Goal: Transaction & Acquisition: Purchase product/service

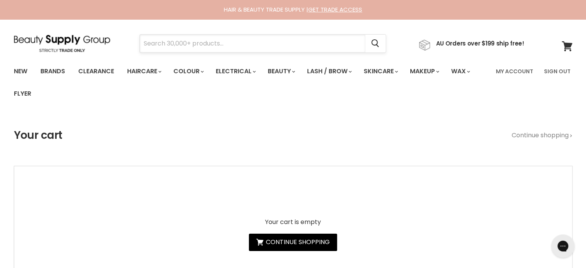
paste input "Muk Professional Series Curl Stick"
type input "Muk Professional Series Curl Stick"
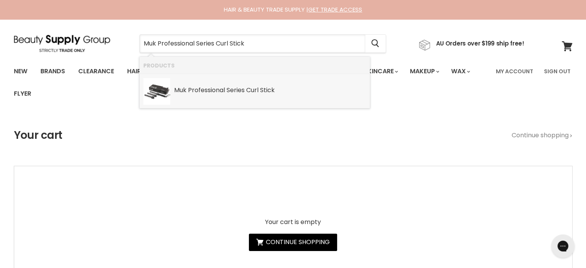
click at [205, 95] on li "Muk Professional Series Curl Stick SKU: 9336288004654 Muk" at bounding box center [254, 91] width 230 height 34
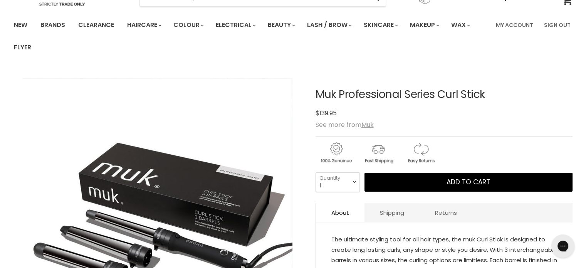
scroll to position [77, 0]
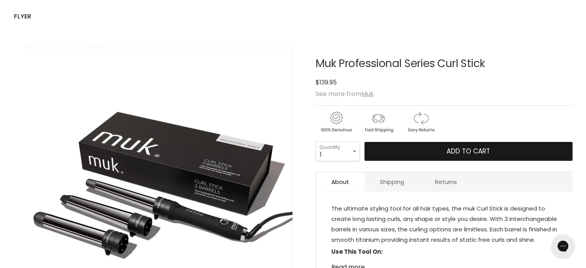
click at [440, 149] on button "Add to cart" at bounding box center [468, 151] width 208 height 19
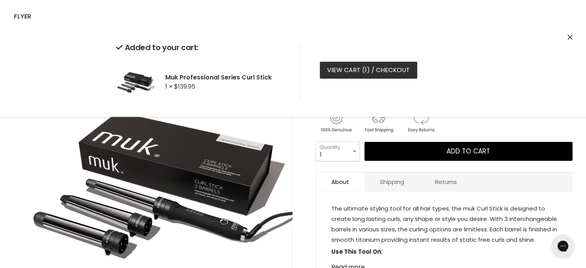
click at [365, 72] on span "1" at bounding box center [366, 69] width 2 height 9
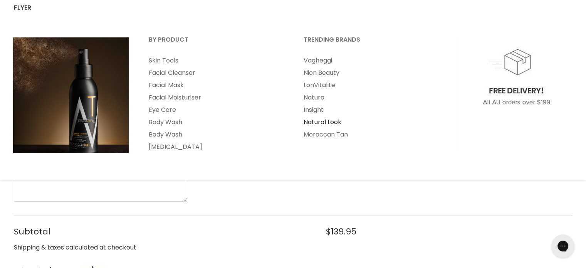
scroll to position [154, 0]
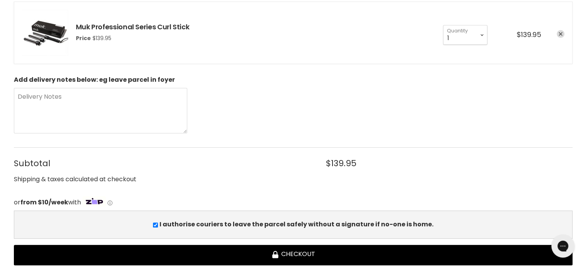
click at [560, 33] on icon "remove Muk Professional Series Curl Stick" at bounding box center [560, 34] width 4 height 4
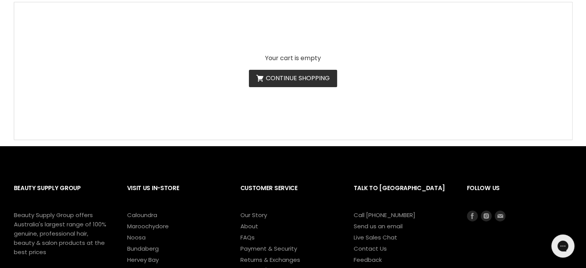
click at [289, 79] on link "Continue shopping" at bounding box center [293, 78] width 88 height 17
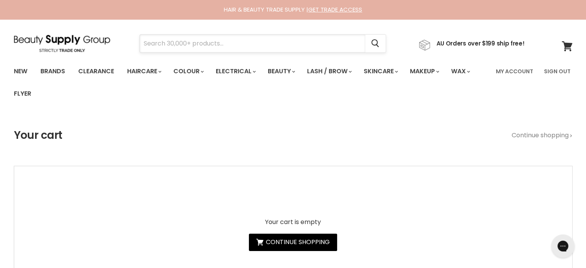
paste input "[PERSON_NAME] juuce"
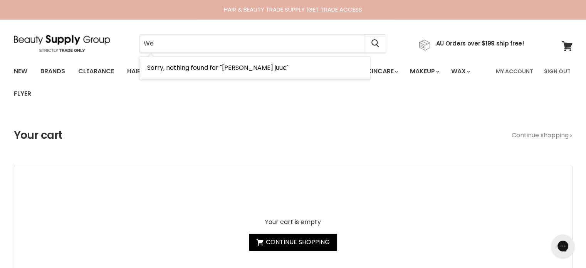
type input "W"
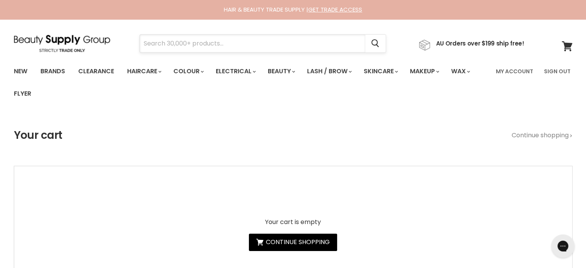
click at [177, 43] on input "Search" at bounding box center [252, 44] width 225 height 18
paste input "uuce BOND BLONDE SHAMPOO"
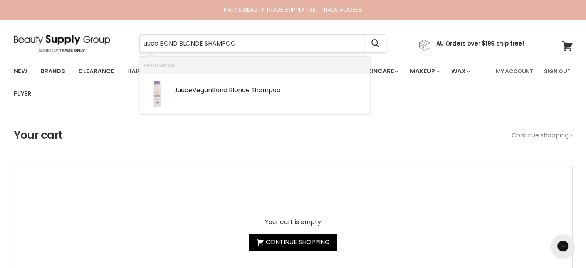
click at [140, 41] on input "uuce BOND BLONDE SHAMPOO" at bounding box center [252, 44] width 225 height 18
type input "juuce BOND BLONDE SHAMPOO"
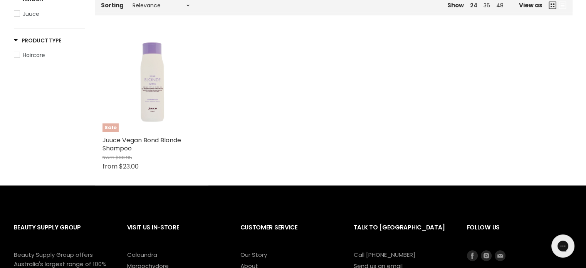
scroll to position [192, 0]
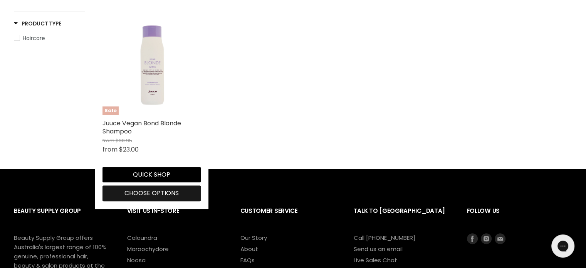
click at [147, 194] on span "Choose options" at bounding box center [151, 192] width 54 height 9
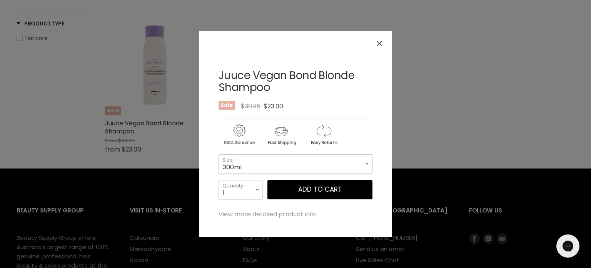
drag, startPoint x: 280, startPoint y: 158, endPoint x: 277, endPoint y: 161, distance: 4.2
click at [280, 159] on select "300ml 1 Litre" at bounding box center [296, 163] width 154 height 19
click at [219, 154] on select "300ml 1 Litre" at bounding box center [296, 163] width 154 height 19
click at [247, 188] on select "1 2 3 4 5 6 7 8 9 10+" at bounding box center [241, 189] width 44 height 19
select select "5"
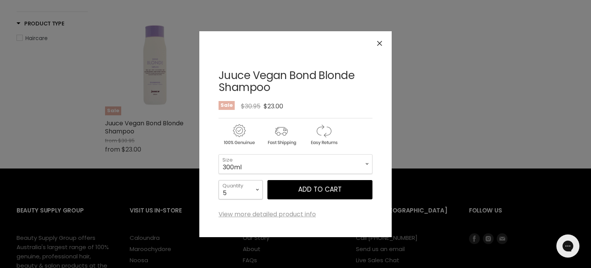
click at [219, 180] on select "1 2 3 4 5 6 7 8 9 10+" at bounding box center [241, 189] width 44 height 19
type input "5"
click at [232, 112] on div "Juuce Vegan Bond Blonde Shampoo No reviews Sale Original Price $30.95 Current P…" at bounding box center [296, 133] width 154 height 167
click at [236, 186] on select "1 2 3 4 5 6 7 8 9 10+" at bounding box center [241, 189] width 44 height 19
select select "6"
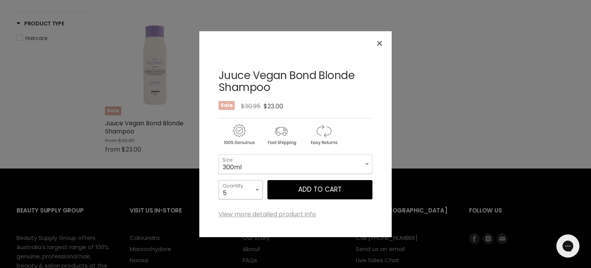
click at [219, 180] on select "1 2 3 4 5 6 7 8 9 10+" at bounding box center [241, 189] width 44 height 19
type input "6"
click at [314, 187] on span "Add to cart" at bounding box center [320, 188] width 44 height 9
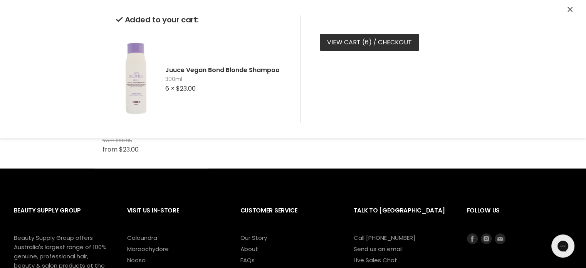
click at [342, 42] on link "View cart ( 6 ) / Checkout" at bounding box center [369, 42] width 99 height 17
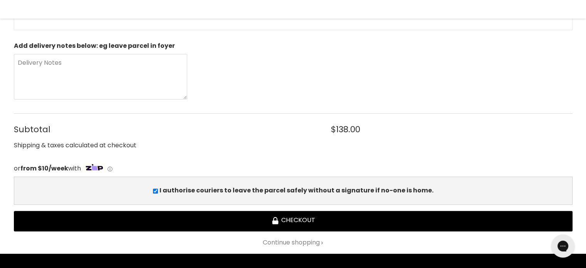
scroll to position [346, 0]
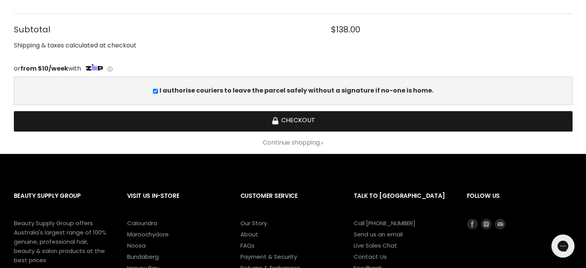
click at [305, 115] on button "Checkout" at bounding box center [293, 121] width 558 height 20
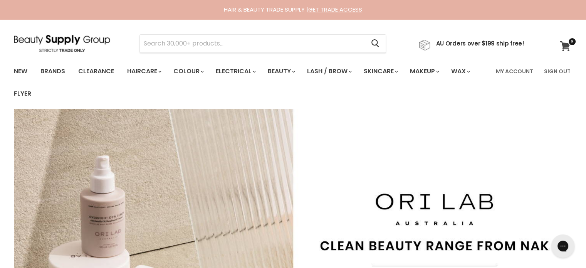
click at [563, 49] on icon at bounding box center [564, 46] width 11 height 10
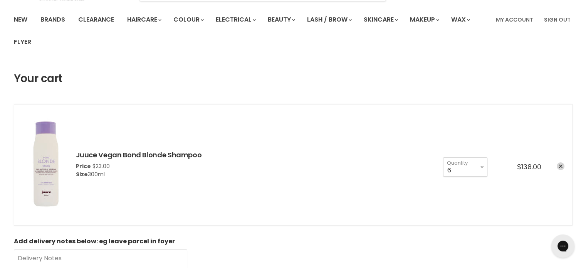
scroll to position [77, 0]
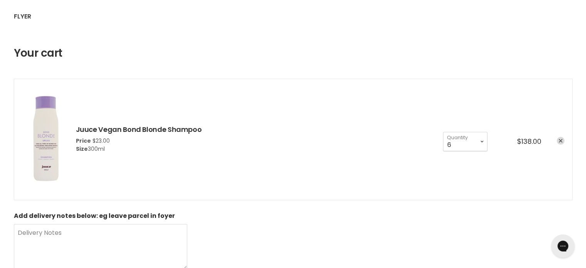
click at [561, 139] on icon "remove Juuce Vegan Bond Blonde Shampoo" at bounding box center [560, 141] width 4 height 4
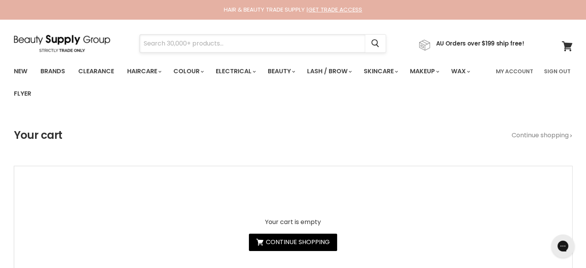
paste input "Muk Deep Ultra Soft 1 Minute Treatment"
type input "Muk Deep Ultra Soft 1 Minute Treatment"
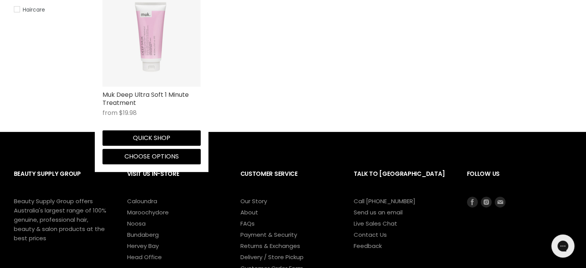
scroll to position [231, 0]
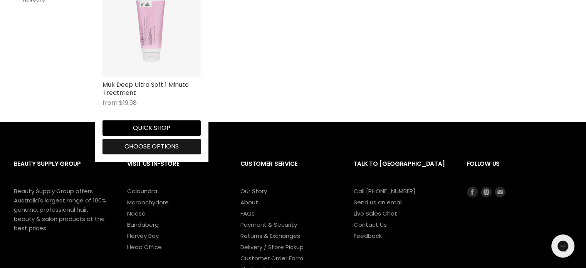
click at [146, 144] on span "Choose options" at bounding box center [151, 146] width 54 height 9
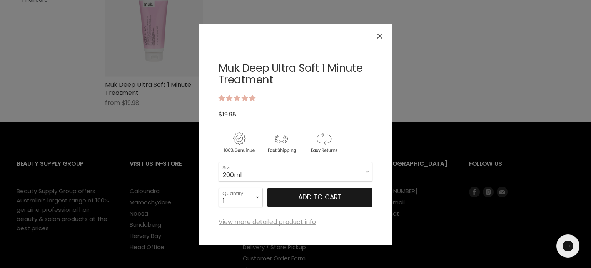
click at [313, 192] on span "Add to cart" at bounding box center [320, 196] width 44 height 9
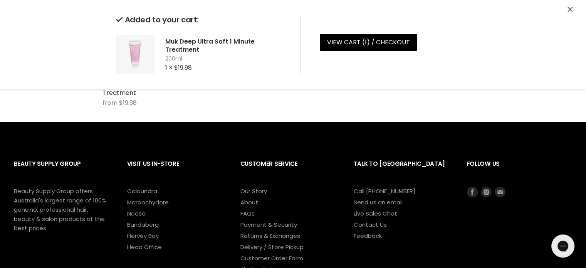
click at [570, 10] on icon "Close" at bounding box center [569, 9] width 5 height 5
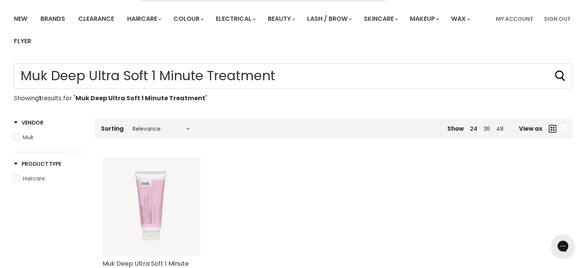
scroll to position [192, 0]
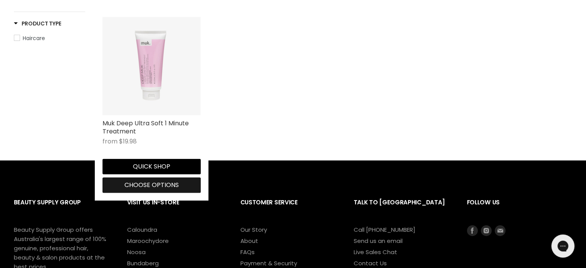
click at [151, 182] on span "Choose options" at bounding box center [151, 184] width 54 height 9
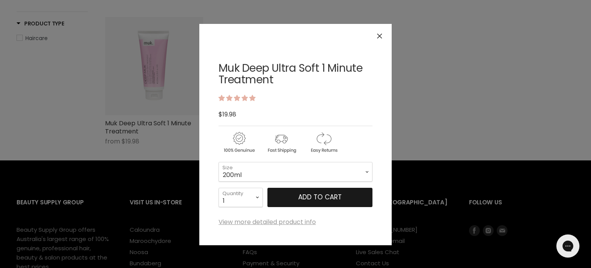
click at [300, 192] on span "Add to cart" at bounding box center [320, 196] width 44 height 9
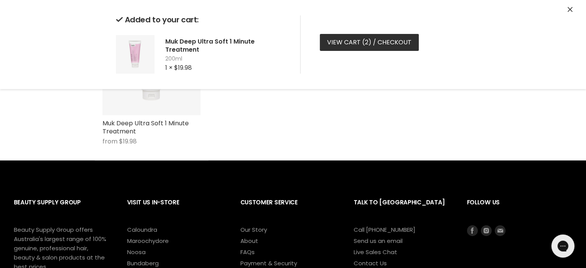
click at [351, 42] on link "View cart ( 2 ) / Checkout" at bounding box center [369, 42] width 99 height 17
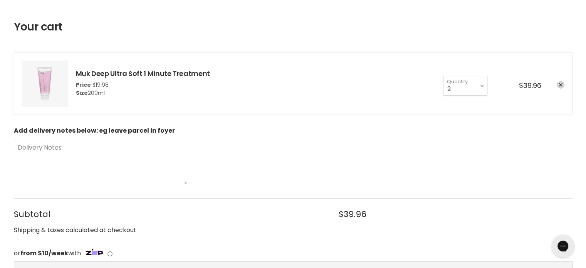
scroll to position [115, 0]
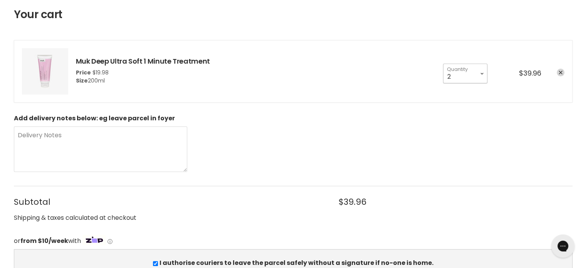
click at [475, 66] on select "1 2 3 4 5 6 7 8 9 10+" at bounding box center [465, 73] width 44 height 19
select select "1"
click at [443, 64] on select "1 2 3 4 5 6 7 8 9 10+" at bounding box center [465, 73] width 44 height 19
type input "1"
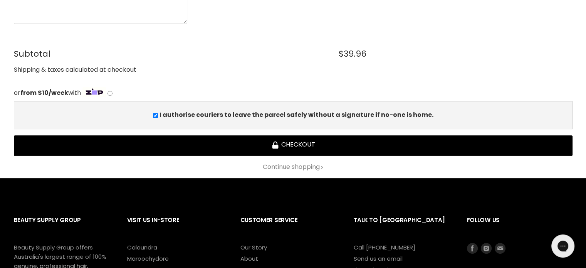
scroll to position [269, 0]
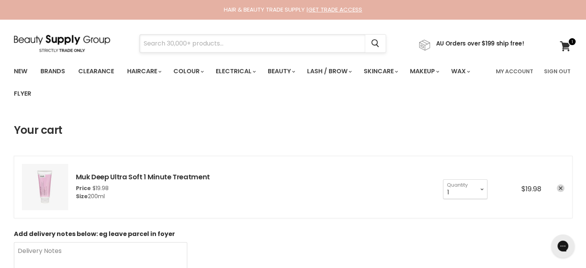
drag, startPoint x: 176, startPoint y: 56, endPoint x: 161, endPoint y: 41, distance: 22.1
paste input "Muk Deep Ultra Soft Shampoo"
type input "Muk Deep Ultra Soft Shampoo"
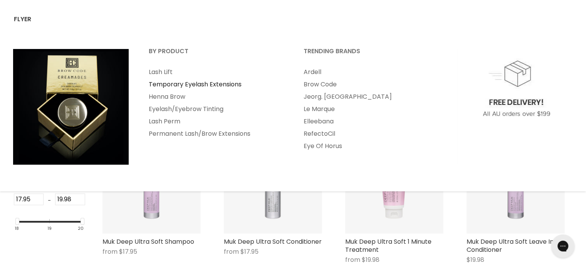
scroll to position [154, 0]
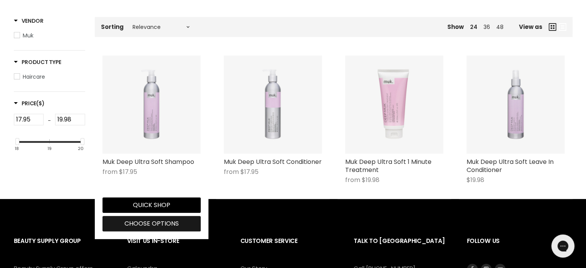
click at [148, 223] on span "Choose options" at bounding box center [151, 223] width 54 height 9
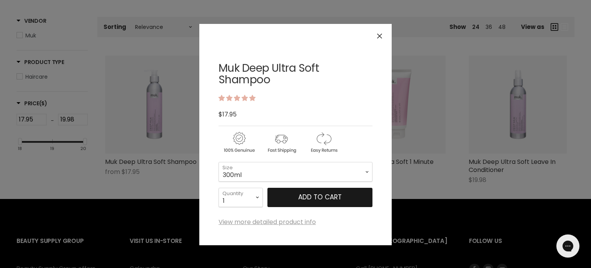
click at [320, 191] on button "Add to cart" at bounding box center [320, 196] width 105 height 19
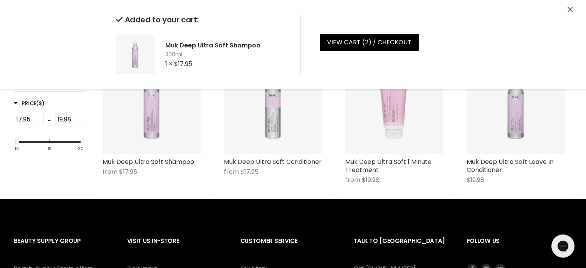
click at [572, 6] on div "Added to your cart: Muk Deep Ultra Soft Shampoo 300ml 1 × $17.95 View cart ( 2 …" at bounding box center [292, 44] width 577 height 89
click at [569, 9] on icon "Close" at bounding box center [569, 9] width 5 height 5
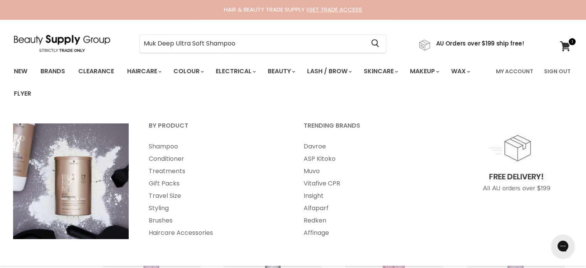
drag, startPoint x: 256, startPoint y: 38, endPoint x: 116, endPoint y: 58, distance: 141.6
click at [116, 58] on section "Menu Muk Deep Ultra Soft Shampoo Cancel" at bounding box center [292, 39] width 577 height 41
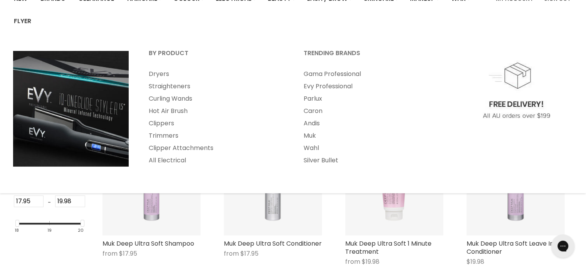
scroll to position [154, 0]
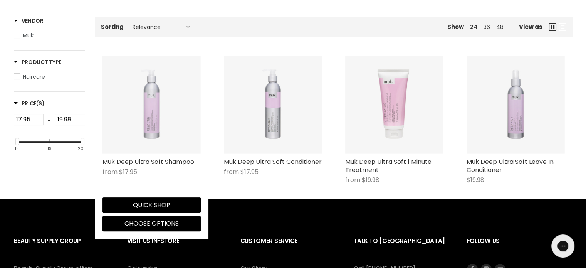
click at [136, 145] on img "Main content" at bounding box center [151, 104] width 98 height 98
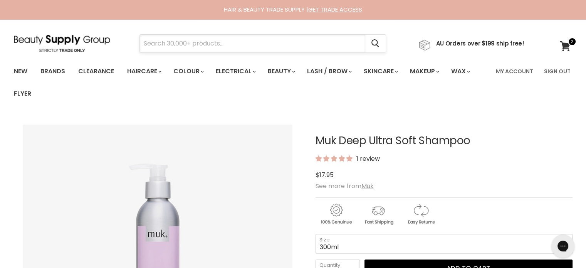
paste input "Milkshake Icy Blonde"
type input "Milkshake Icy Blonde"
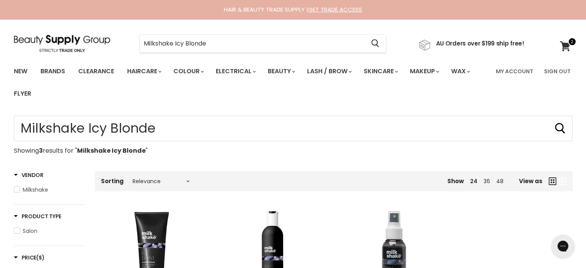
type input "Milkshake Icy Blonde"
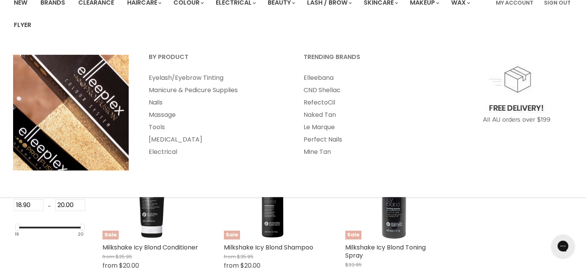
scroll to position [192, 0]
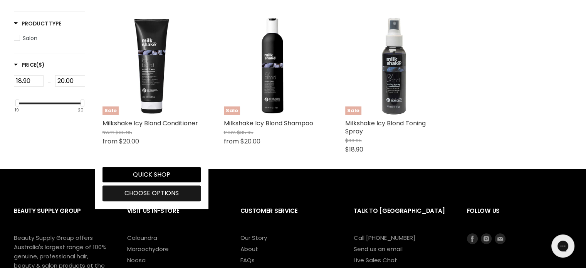
click at [150, 195] on span "Choose options" at bounding box center [151, 192] width 54 height 9
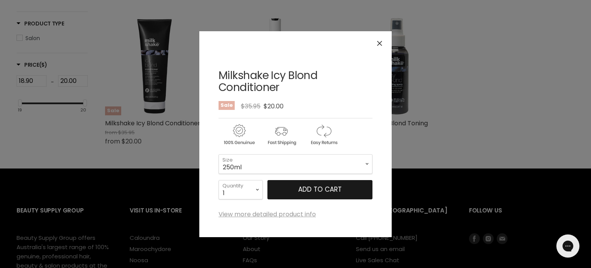
click at [315, 185] on span "Add to cart" at bounding box center [320, 188] width 44 height 9
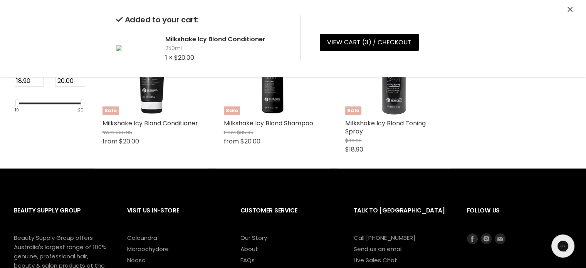
click at [571, 12] on button "Close" at bounding box center [569, 10] width 5 height 8
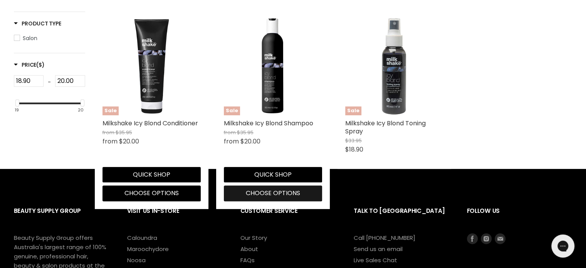
click at [261, 195] on span "Choose options" at bounding box center [273, 192] width 54 height 9
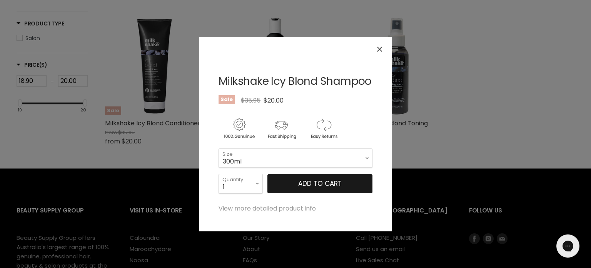
click at [302, 182] on span "Add to cart" at bounding box center [320, 183] width 44 height 9
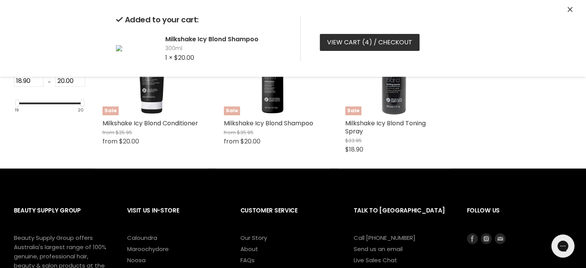
click at [346, 45] on link "View cart ( 4 ) / Checkout" at bounding box center [370, 42] width 100 height 17
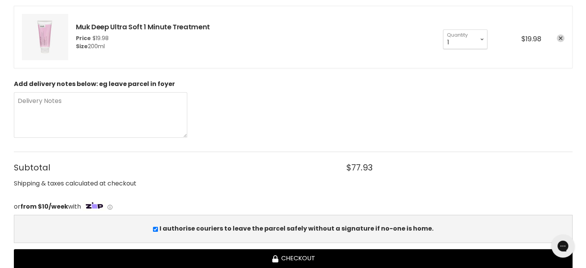
scroll to position [462, 0]
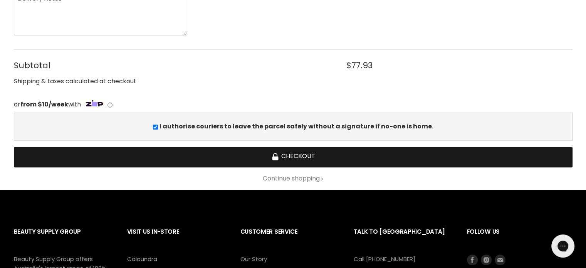
click at [279, 151] on button "Checkout" at bounding box center [293, 157] width 558 height 20
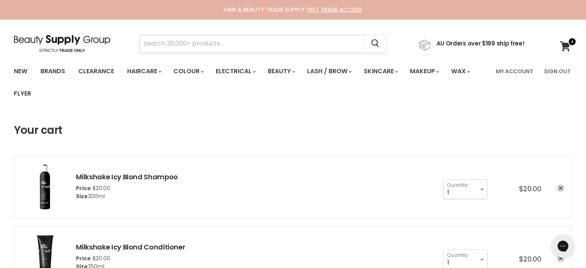
drag, startPoint x: 0, startPoint y: 0, endPoint x: 166, endPoint y: 43, distance: 171.7
paste input "Jeval Argan Oil Treatment"
type input "Jeval Argan Oil Treatment"
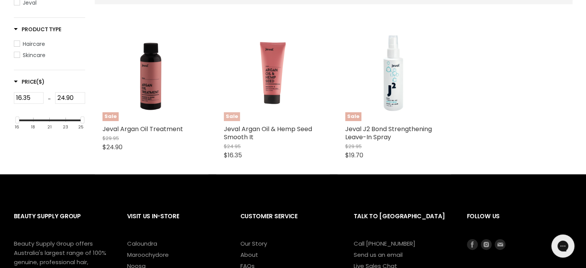
scroll to position [192, 0]
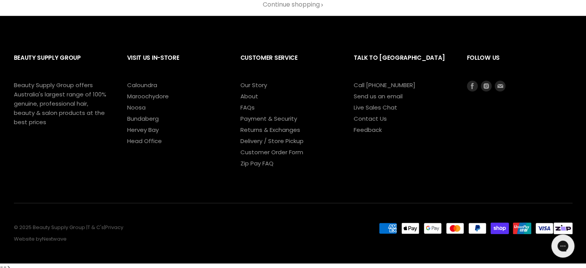
scroll to position [639, 0]
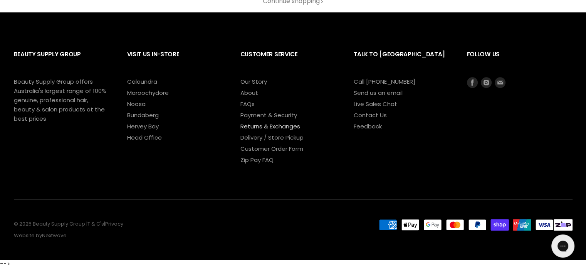
click at [254, 122] on link "Returns & Exchanges" at bounding box center [270, 126] width 60 height 8
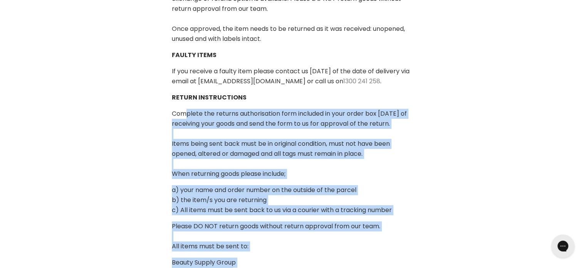
scroll to position [308, 0]
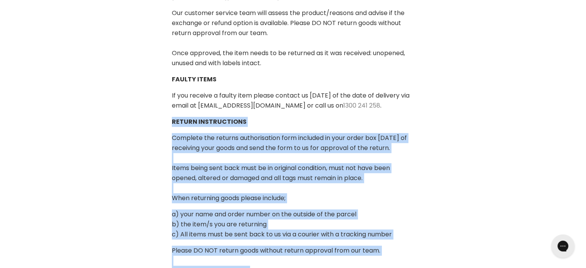
drag, startPoint x: 216, startPoint y: 166, endPoint x: 145, endPoint y: 129, distance: 80.1
click at [145, 129] on article "Returns & Exchanges Please note we thoroughly check all items to ensure they ar…" at bounding box center [293, 125] width 586 height 512
copy div "RETURN INSTRUCTIONS Complete the returns authorisation form included in your or…"
click at [517, 154] on article "Returns & Exchanges Please note we thoroughly check all items to ensure they ar…" at bounding box center [293, 125] width 586 height 512
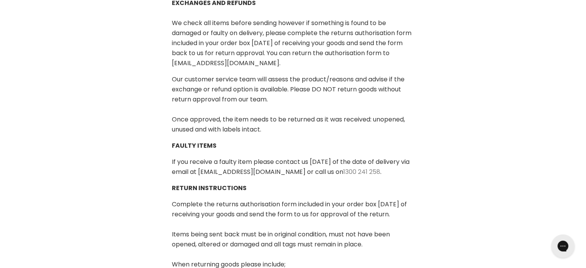
scroll to position [231, 0]
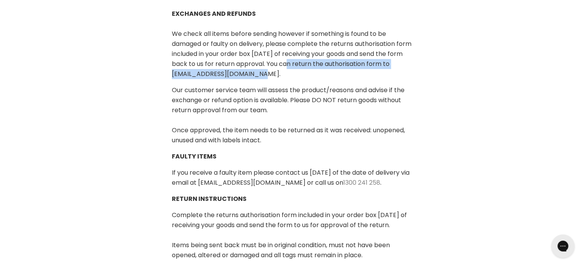
drag, startPoint x: 240, startPoint y: 83, endPoint x: 280, endPoint y: 74, distance: 40.9
click at [280, 74] on p "Please note we thoroughly check all items to ensure they are in perfect conditi…" at bounding box center [293, 29] width 243 height 100
copy span "You can return the authorisation form to info@bsghq.com.au."
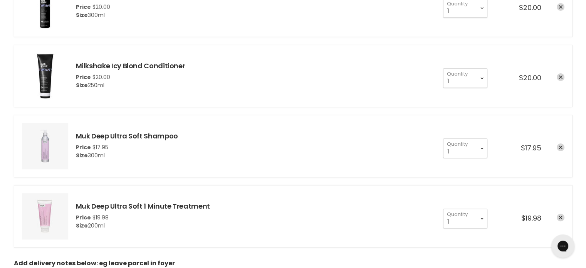
scroll to position [269, 0]
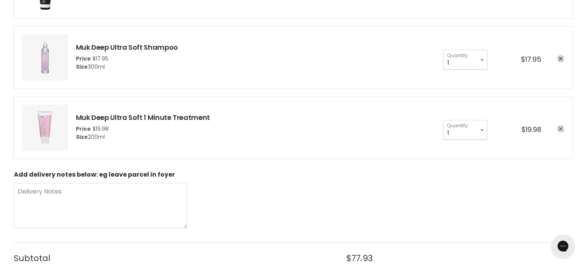
click at [560, 129] on icon "remove Muk Deep Ultra Soft 1 Minute Treatment" at bounding box center [560, 129] width 4 height 4
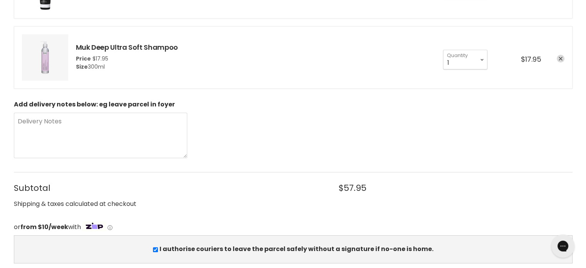
click at [562, 58] on icon "remove Muk Deep Ultra Soft Shampoo" at bounding box center [560, 59] width 4 height 4
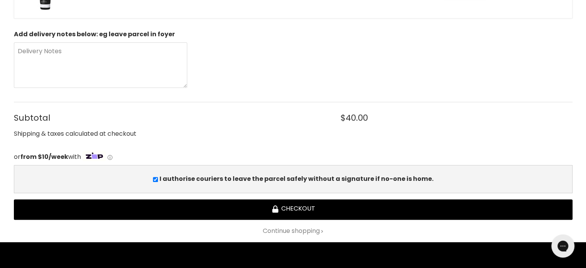
scroll to position [77, 0]
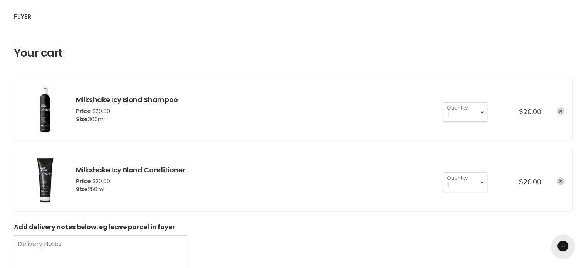
click at [559, 112] on icon "remove Milkshake Icy Blond Shampoo" at bounding box center [560, 111] width 4 height 4
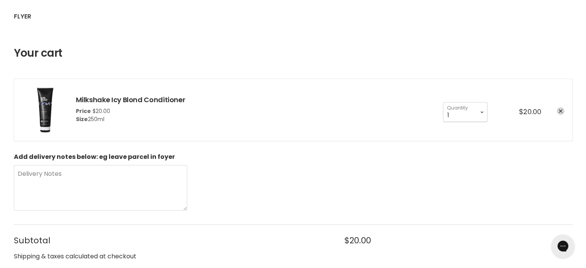
click at [559, 112] on icon "remove Milkshake Icy Blond Conditioner" at bounding box center [560, 111] width 4 height 4
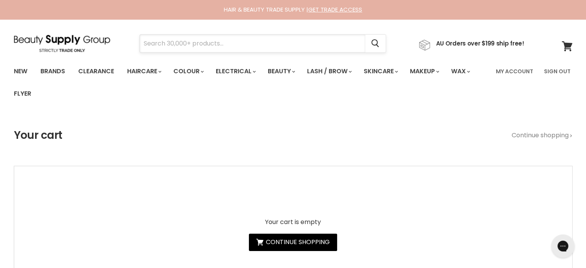
paste input "Milkshake deep conditioning mask"
type input "Milkshake deep conditioning mask"
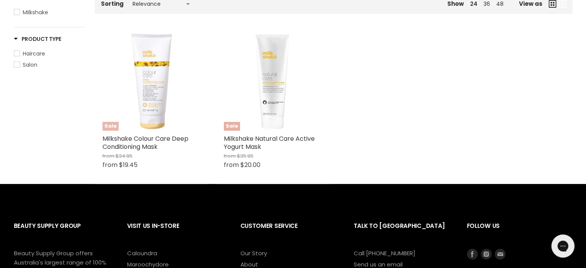
scroll to position [192, 0]
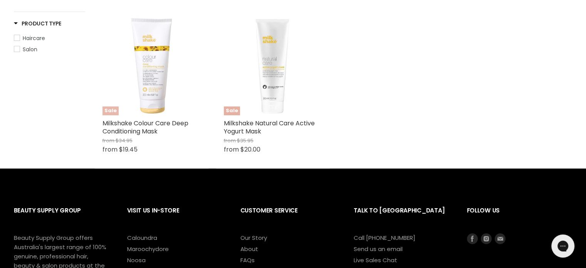
click at [151, 92] on img "Main content" at bounding box center [151, 66] width 98 height 98
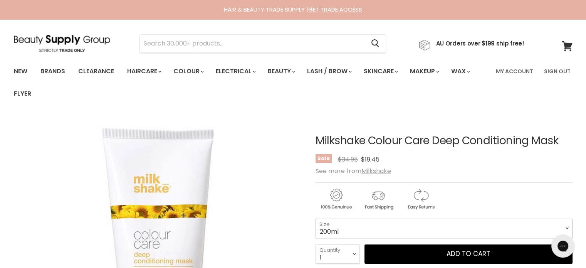
click at [358, 227] on select "200ml 500ml" at bounding box center [443, 227] width 257 height 19
click at [315, 218] on select "200ml 500ml" at bounding box center [443, 227] width 257 height 19
select select "500ml"
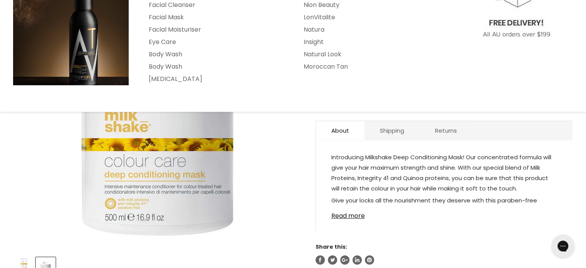
scroll to position [154, 0]
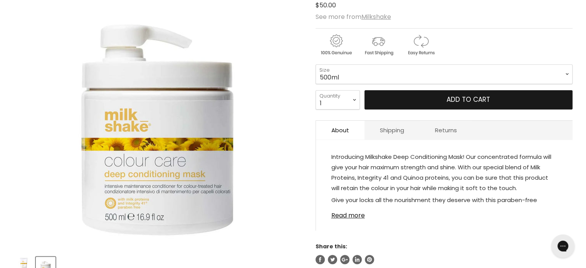
click at [463, 97] on button "Add to cart" at bounding box center [468, 99] width 208 height 19
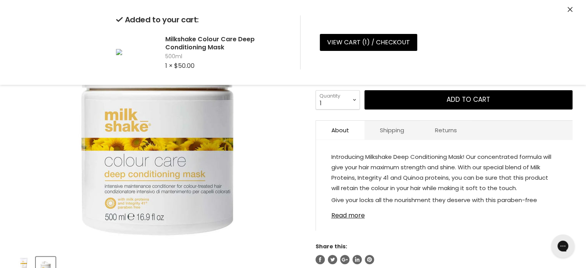
click at [569, 9] on icon "Close" at bounding box center [569, 9] width 5 height 5
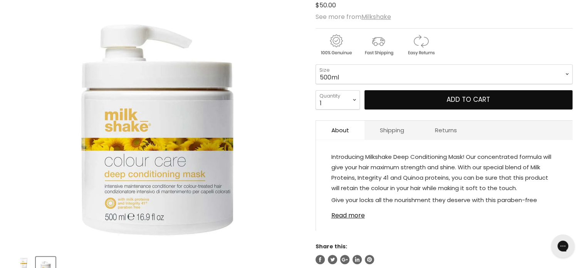
scroll to position [0, 0]
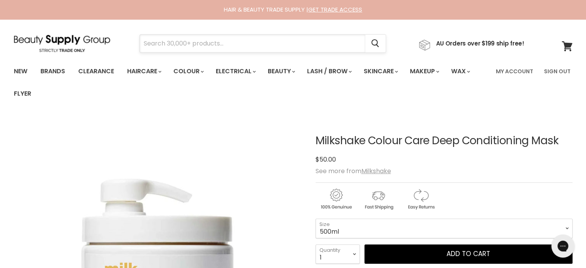
paste input "Milkshake Colour Care Maintainer"
type input "Milkshake Colour Care Maintainer"
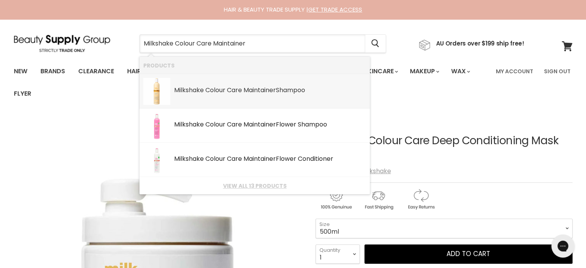
click at [225, 96] on link "Milkshake Colour Care Maintainer Shampoo SKU: 8032274147695 Milkshake" at bounding box center [254, 91] width 223 height 27
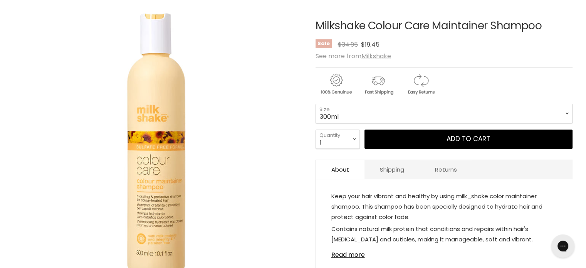
scroll to position [115, 0]
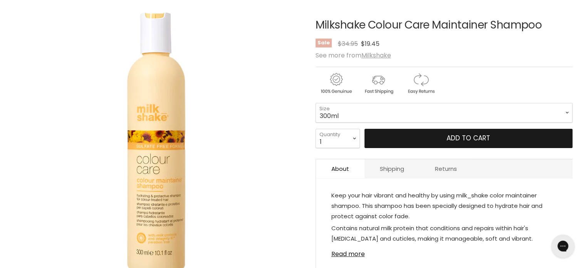
click at [468, 137] on span "Add to cart" at bounding box center [468, 137] width 44 height 9
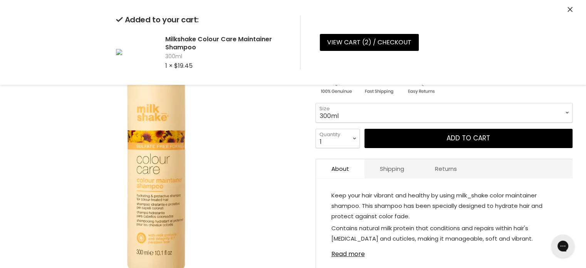
click at [570, 8] on icon "Close" at bounding box center [569, 9] width 5 height 5
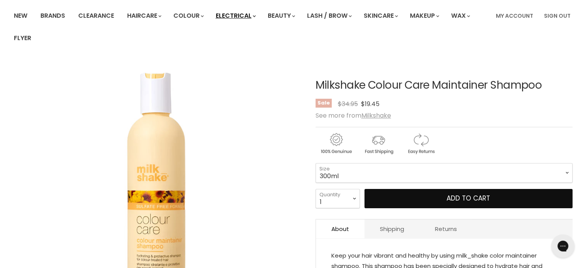
scroll to position [0, 0]
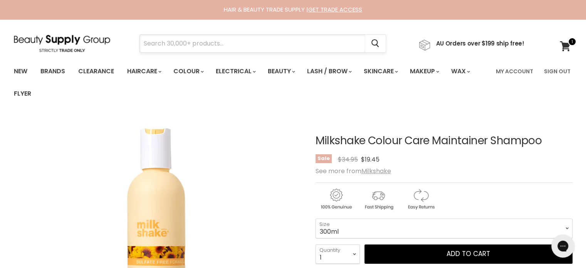
paste input "Milkshake Colour Care Maintainer"
type input "Milkshake Colour Care Maintainer"
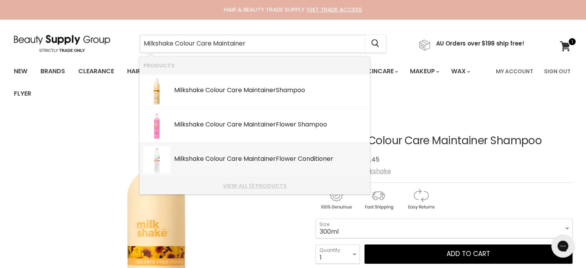
click at [254, 182] on link "View all 13 products" at bounding box center [254, 185] width 223 height 6
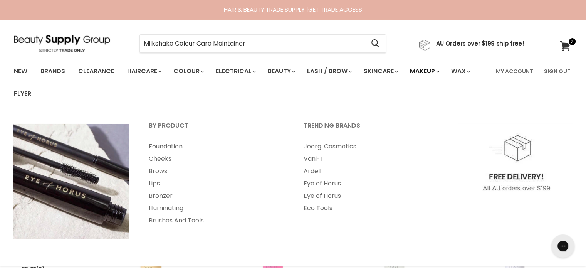
type input "Milkshake Colour Care Maintainer"
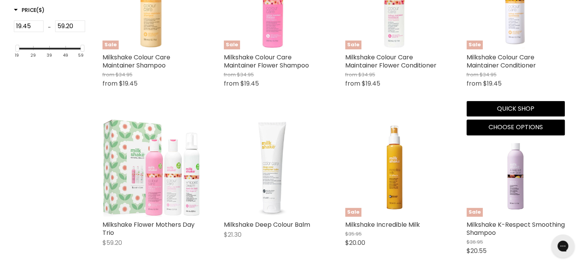
scroll to position [269, 0]
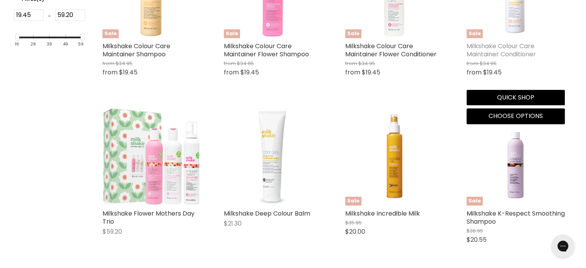
click at [489, 47] on link "Milkshake Colour Care Maintainer Conditioner" at bounding box center [500, 50] width 69 height 17
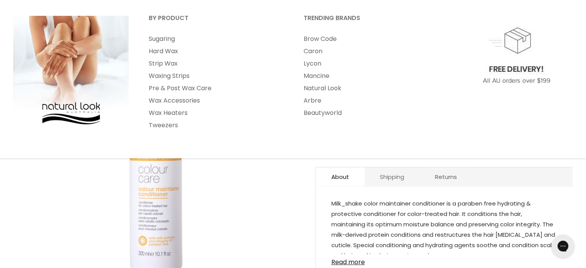
scroll to position [115, 0]
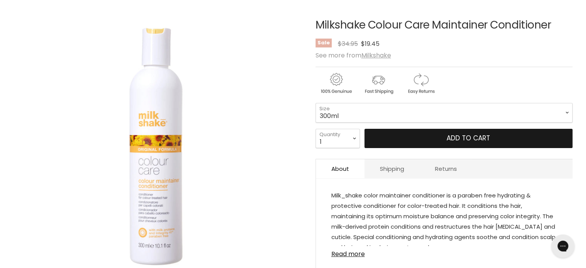
click at [442, 140] on button "Add to cart" at bounding box center [468, 138] width 208 height 19
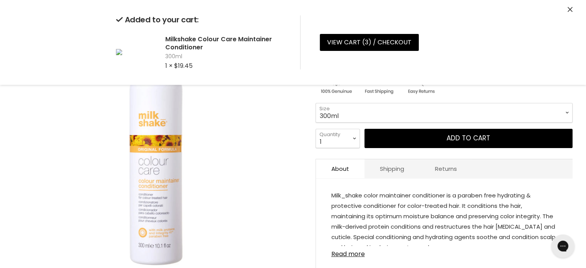
click at [564, 10] on div "Added to your cart: Milkshake Colour Care Maintainer Conditioner 300ml 1 × $19.…" at bounding box center [292, 42] width 577 height 85
click at [568, 7] on icon "Close" at bounding box center [569, 9] width 5 height 5
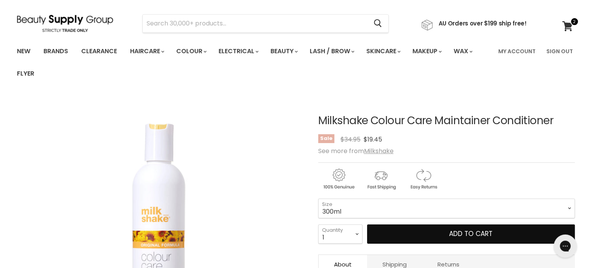
scroll to position [0, 0]
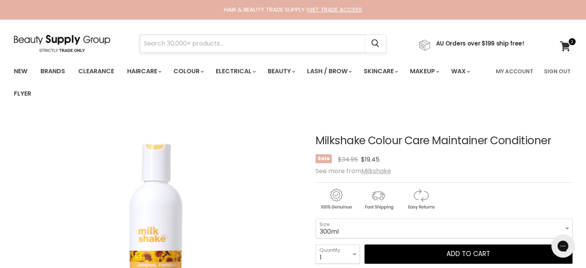
paste input "Milkshake Incredible Milk"
type input "Milkshake Incredible Milk"
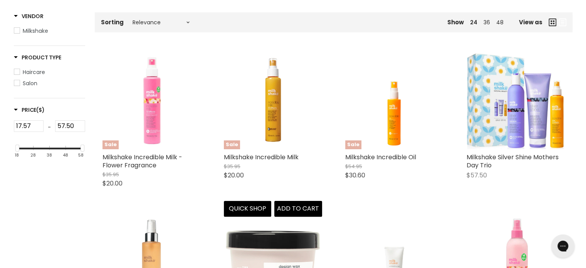
scroll to position [154, 0]
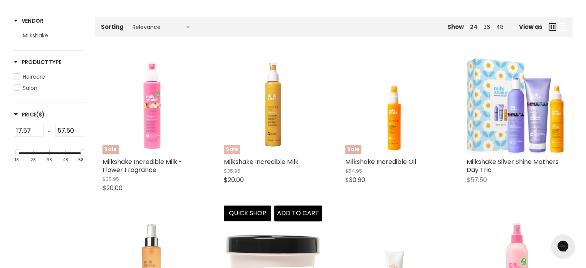
click at [276, 114] on img "Main content" at bounding box center [273, 104] width 98 height 98
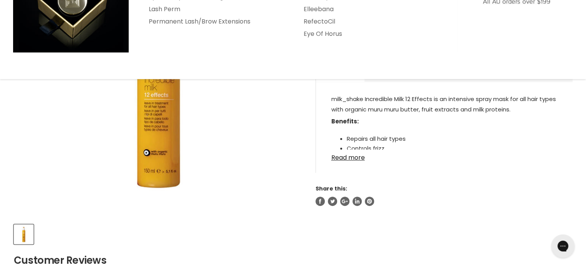
scroll to position [192, 0]
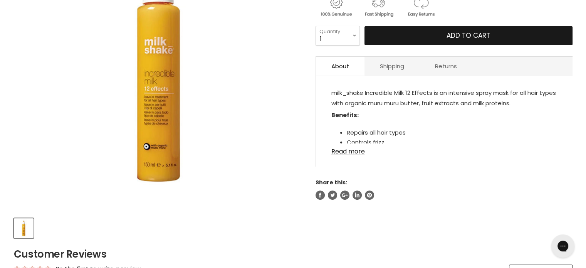
click at [409, 33] on button "Add to cart" at bounding box center [468, 35] width 208 height 19
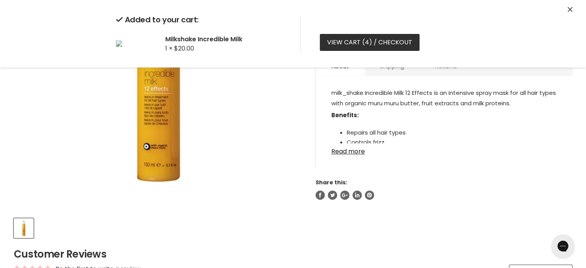
click at [359, 41] on link "View cart ( 4 ) / Checkout" at bounding box center [370, 42] width 100 height 17
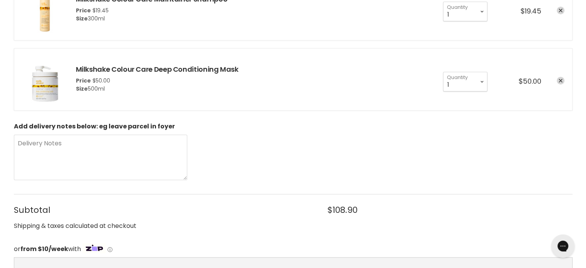
scroll to position [462, 0]
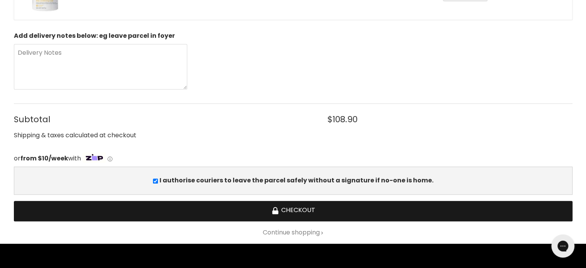
click at [292, 210] on button "Checkout" at bounding box center [293, 211] width 558 height 20
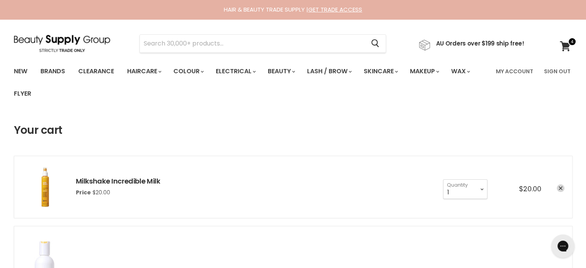
drag, startPoint x: 172, startPoint y: 44, endPoint x: 375, endPoint y: 117, distance: 215.8
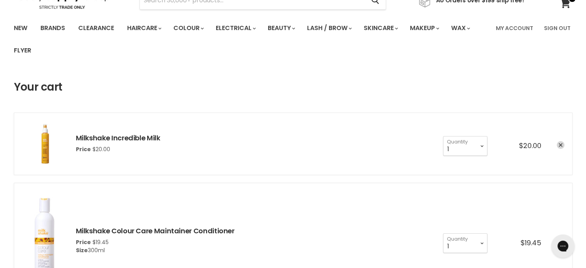
scroll to position [115, 0]
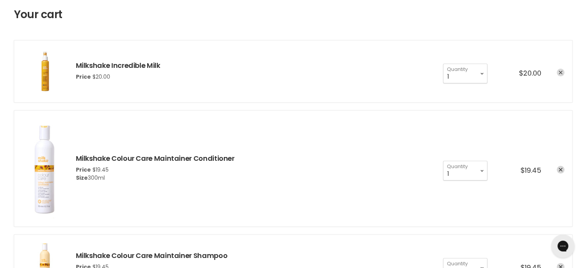
click at [559, 73] on icon "remove Milkshake Incredible Milk" at bounding box center [560, 73] width 4 height 4
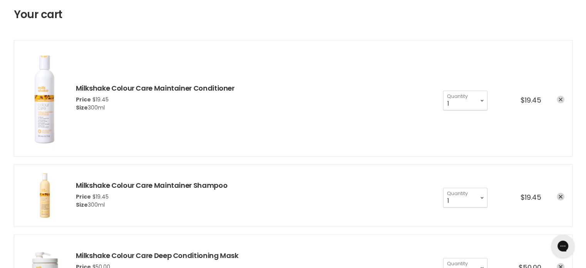
click at [562, 98] on icon "remove Milkshake Colour Care Maintainer Conditioner" at bounding box center [560, 99] width 4 height 4
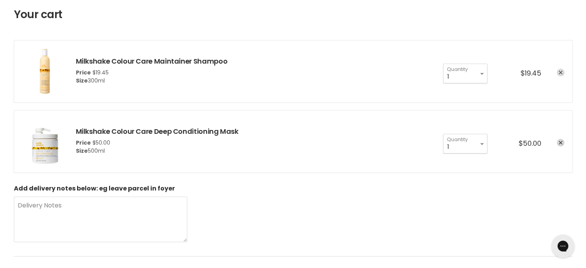
click at [560, 73] on icon "remove Milkshake Colour Care Maintainer Shampoo" at bounding box center [560, 73] width 4 height 4
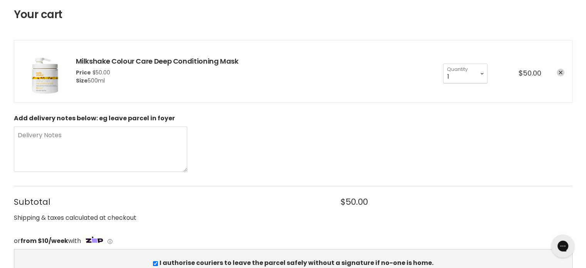
click at [559, 73] on icon "remove Milkshake Colour Care Deep Conditioning Mask" at bounding box center [560, 73] width 4 height 4
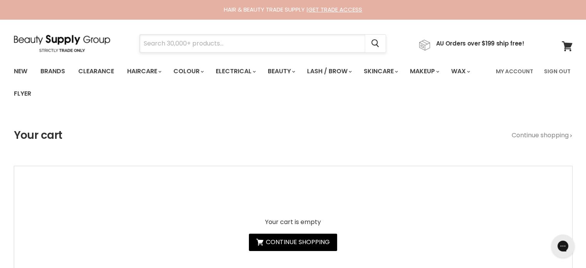
paste input "Jeval Scalp Ninja Anti- [MEDICAL_DATA] Shampoo"
type input "Jeval Scalp Ninja Anti- [MEDICAL_DATA] Shampoo"
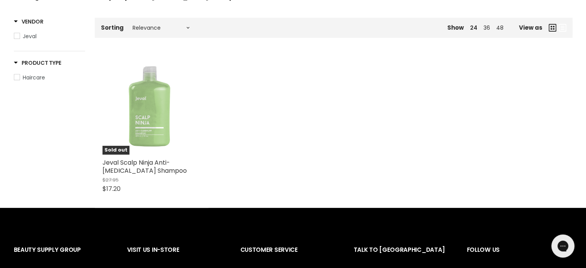
scroll to position [154, 0]
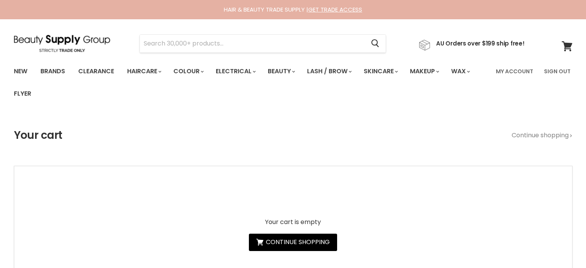
click at [160, 47] on input "Search" at bounding box center [252, 44] width 225 height 18
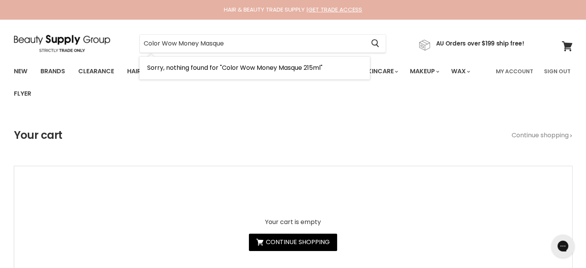
type input "Color Wow Money Masque"
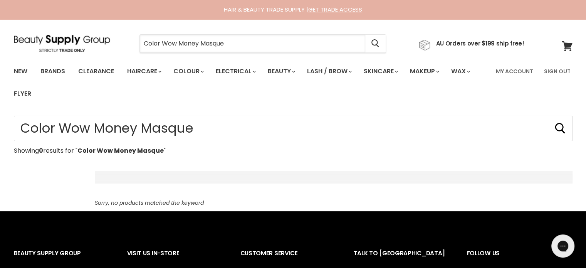
drag, startPoint x: 248, startPoint y: 43, endPoint x: 310, endPoint y: 61, distance: 63.8
click at [134, 49] on div "Color Wow Money Masque Cancel" at bounding box center [263, 44] width 286 height 18
paste input "Davines Minu Shampoo"
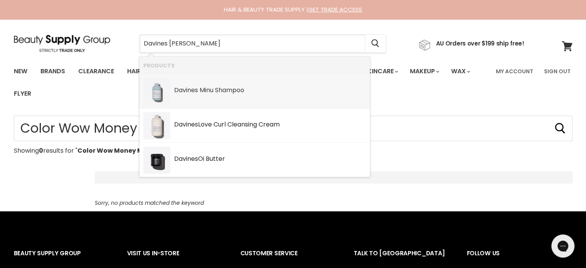
click at [203, 95] on link "Davines Minu Shampoo SKU: 8004608243083 Davines" at bounding box center [254, 91] width 223 height 27
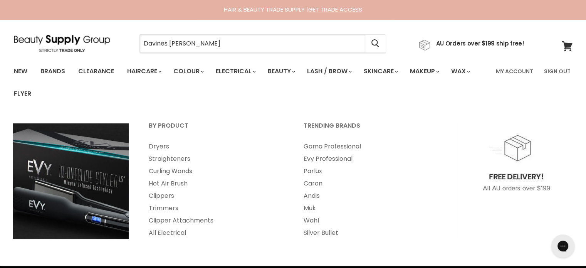
type input "Davines Minu Shampoo"
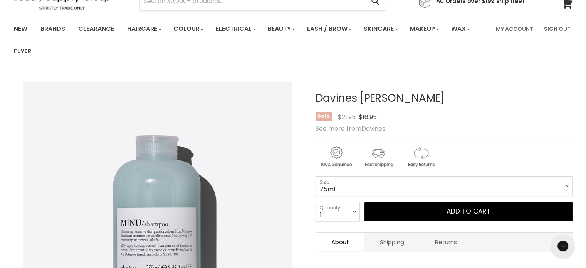
scroll to position [115, 0]
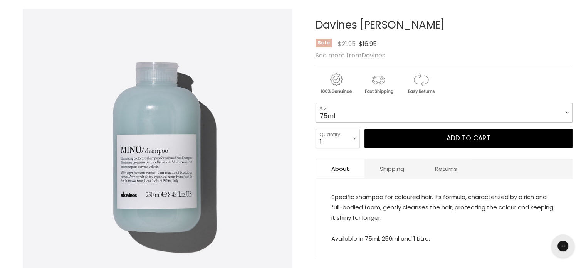
click at [443, 110] on select "75ml 250ml 1 Litre" at bounding box center [443, 112] width 257 height 19
click at [315, 103] on select "75ml 250ml 1 Litre" at bounding box center [443, 112] width 257 height 19
select select "250ml"
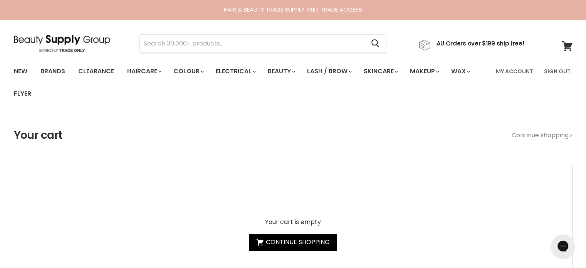
type input "Jeval Moisture Ever After"
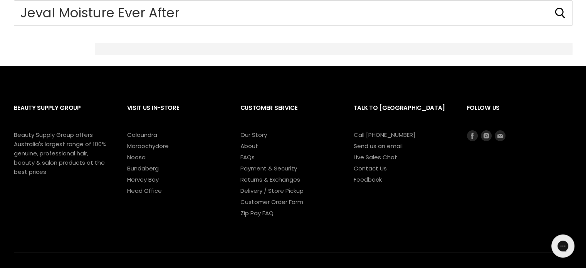
scroll to position [167, 0]
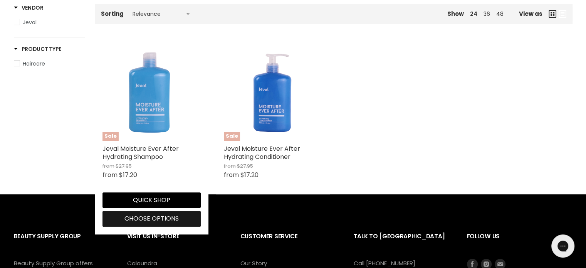
click at [142, 221] on span "Choose options" at bounding box center [151, 218] width 54 height 9
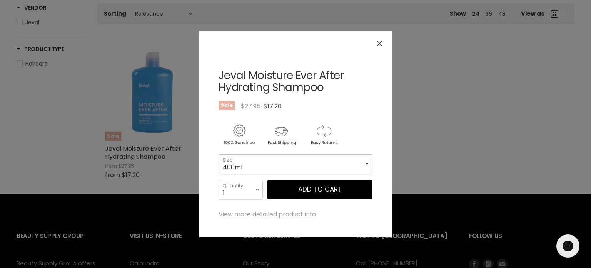
click at [298, 160] on select "400ml 1 Litre" at bounding box center [296, 163] width 154 height 19
click at [219, 154] on select "400ml 1 Litre" at bounding box center [296, 163] width 154 height 19
select select "1 Litre"
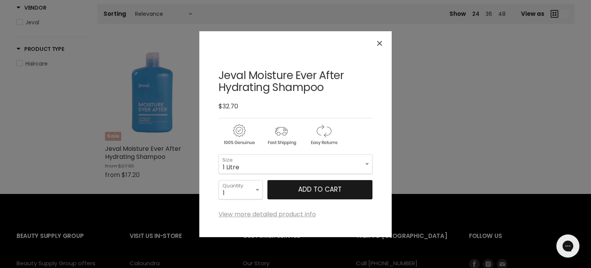
click at [303, 191] on button "Add to cart" at bounding box center [320, 189] width 105 height 19
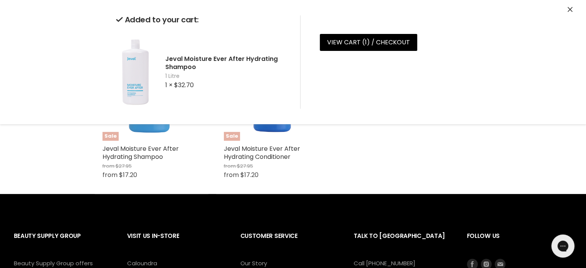
click at [572, 10] on div "Added to your cart: Jeval Moisture Ever After Hydrating Shampoo 1 Litre 1 × $32…" at bounding box center [292, 62] width 577 height 124
click at [568, 10] on icon "Close" at bounding box center [569, 9] width 5 height 5
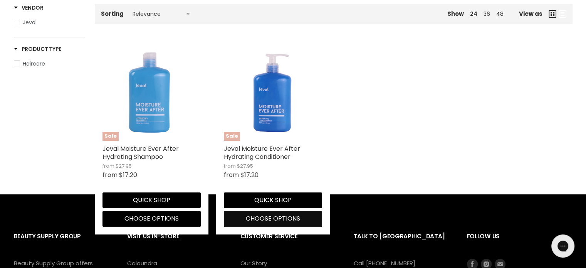
click at [261, 218] on span "Choose options" at bounding box center [273, 218] width 54 height 9
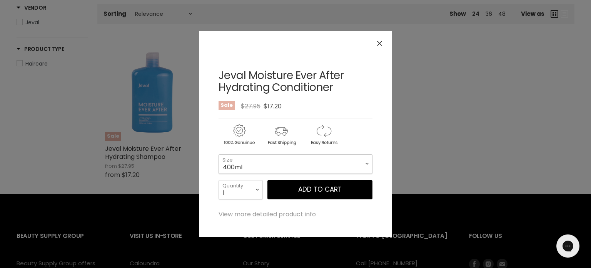
click at [253, 169] on select "400ml 1 Litre" at bounding box center [296, 163] width 154 height 19
click at [219, 154] on select "400ml 1 Litre" at bounding box center [296, 163] width 154 height 19
select select "1 Litre"
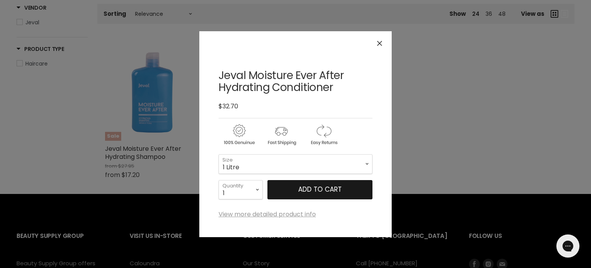
click at [308, 189] on button "Add to cart" at bounding box center [320, 189] width 105 height 19
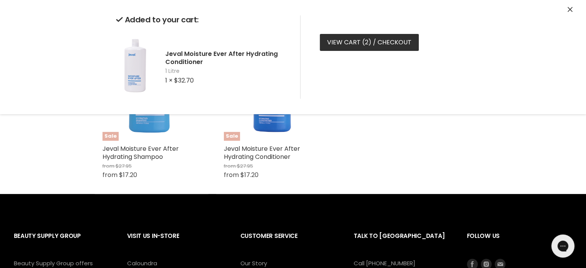
click at [363, 42] on link "View cart ( 2 ) / Checkout" at bounding box center [369, 42] width 99 height 17
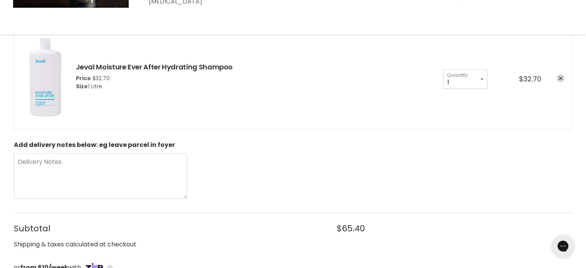
scroll to position [423, 0]
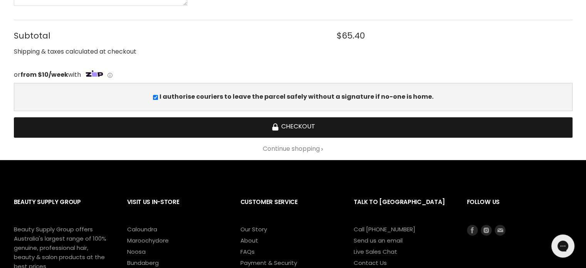
click at [303, 124] on button "Checkout" at bounding box center [293, 127] width 558 height 20
